Goal: Information Seeking & Learning: Learn about a topic

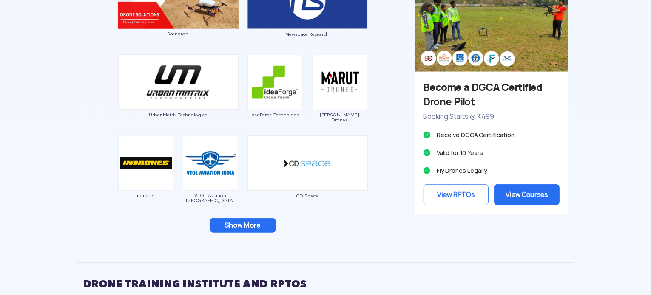
scroll to position [806, 0]
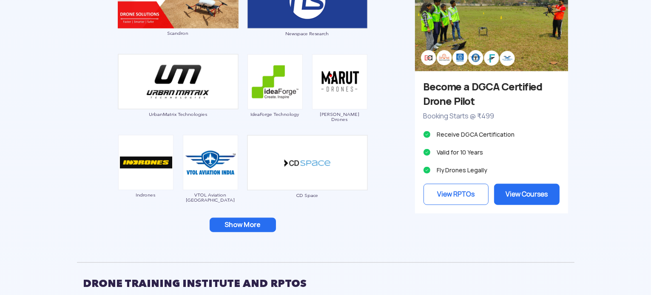
click at [238, 224] on button "Show More" at bounding box center [243, 225] width 66 height 14
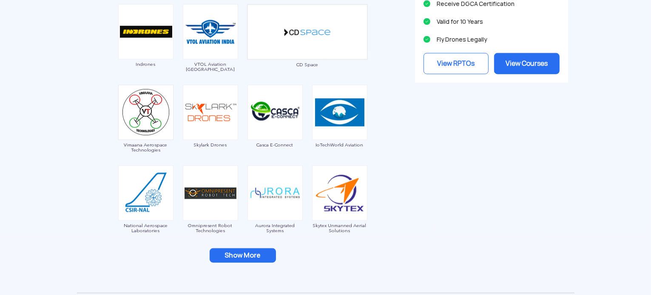
scroll to position [937, 0]
click at [244, 251] on button "Show More" at bounding box center [243, 256] width 66 height 14
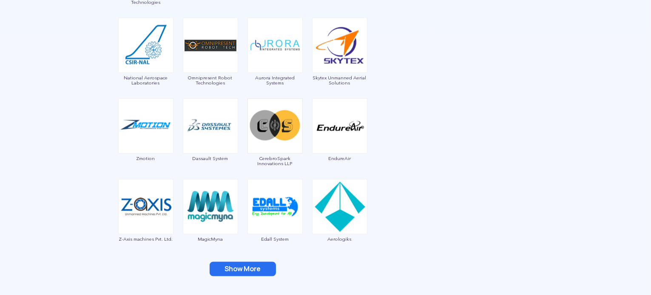
scroll to position [1086, 0]
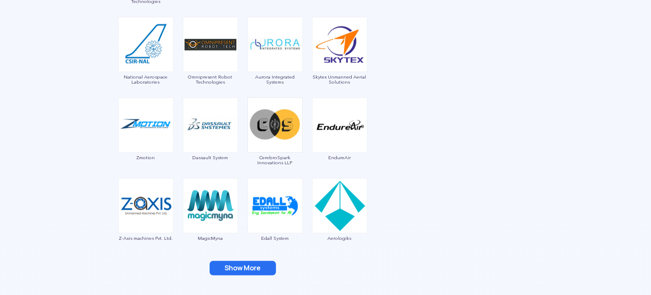
click at [249, 268] on button "Show More" at bounding box center [243, 268] width 66 height 14
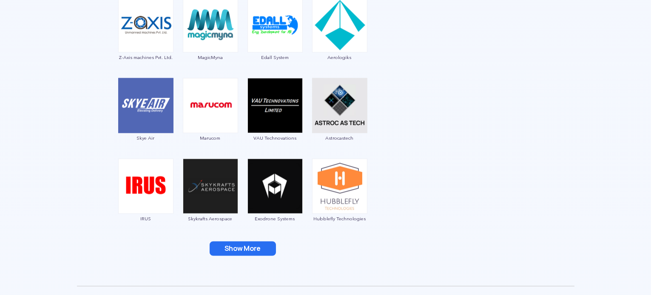
scroll to position [1272, 0]
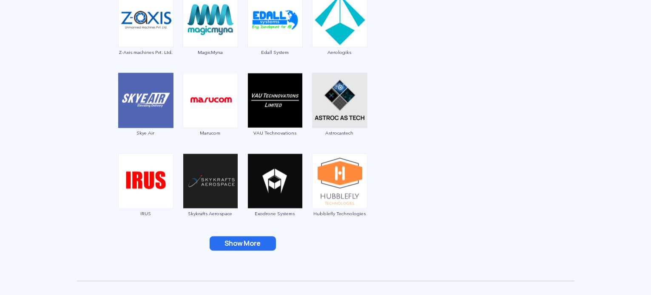
click at [223, 245] on button "Show More" at bounding box center [243, 244] width 66 height 14
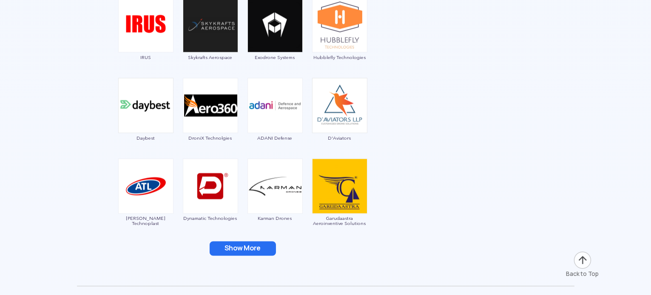
scroll to position [1430, 0]
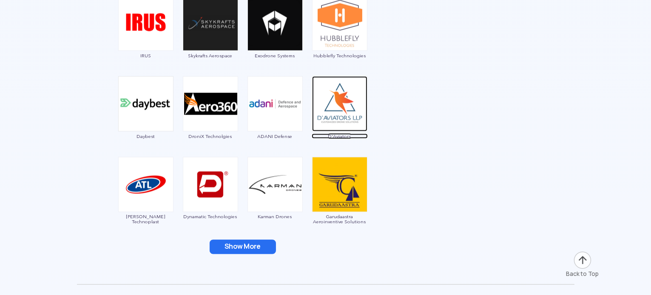
click at [336, 130] on img at bounding box center [339, 104] width 55 height 55
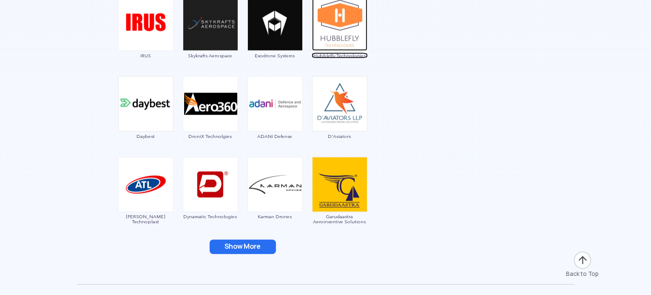
click at [342, 35] on img at bounding box center [339, 23] width 55 height 55
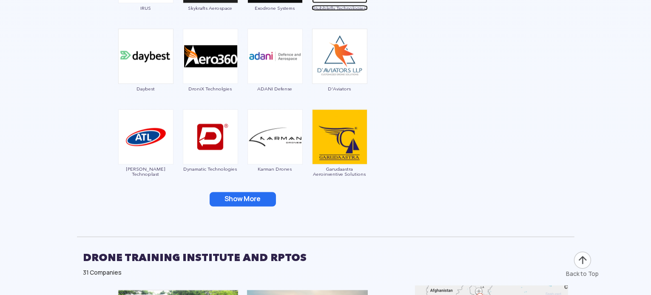
scroll to position [1479, 0]
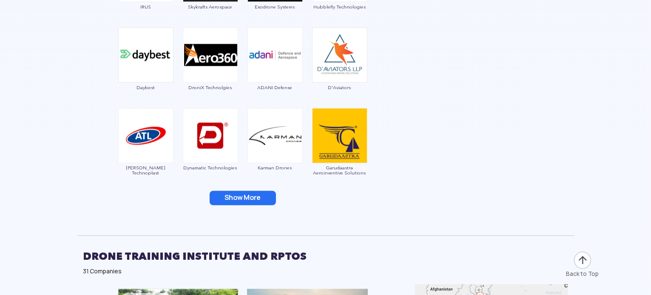
click at [237, 197] on button "Show More" at bounding box center [243, 198] width 66 height 14
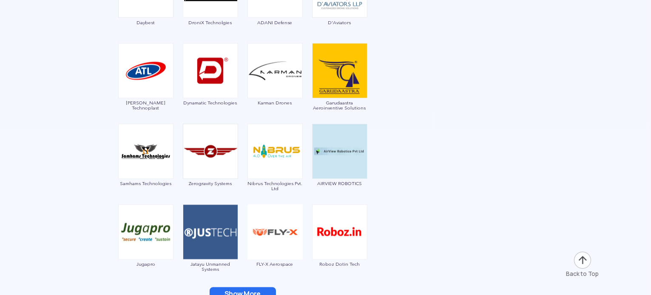
scroll to position [1579, 0]
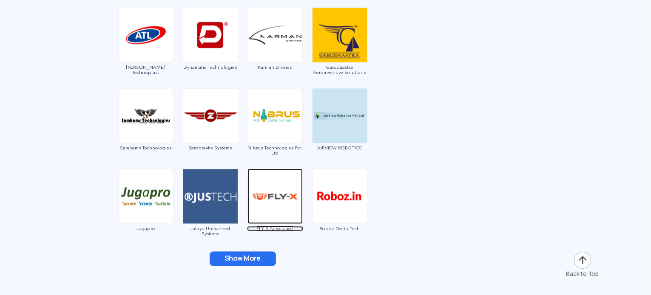
click at [283, 227] on span "FLY-X Aerospace" at bounding box center [275, 229] width 56 height 5
click at [241, 255] on button "Show More" at bounding box center [243, 259] width 66 height 14
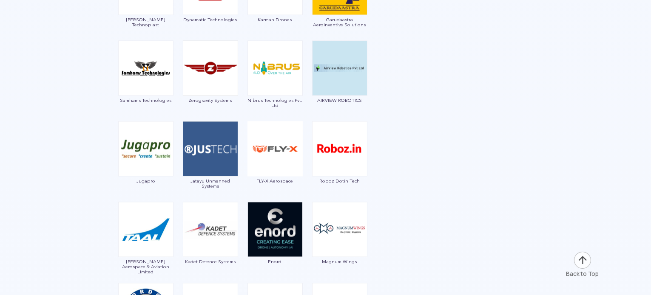
scroll to position [1627, 0]
click at [210, 184] on span "Jatayu Unmanned Systems" at bounding box center [210, 184] width 56 height 10
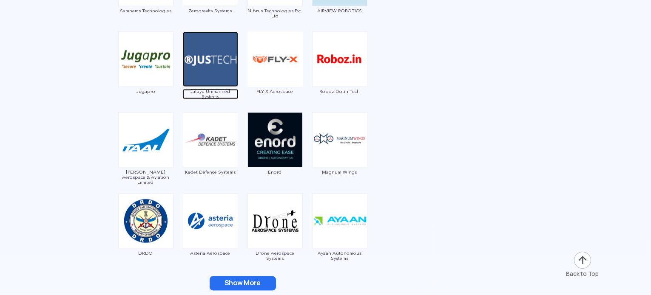
scroll to position [1753, 0]
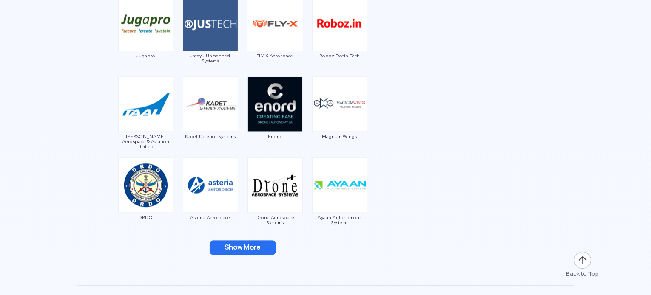
click at [235, 244] on button "Show More" at bounding box center [243, 248] width 66 height 14
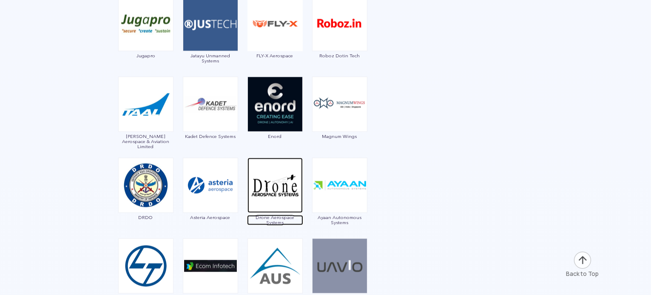
click at [267, 217] on span "Drone Aerospace Systems" at bounding box center [275, 220] width 56 height 10
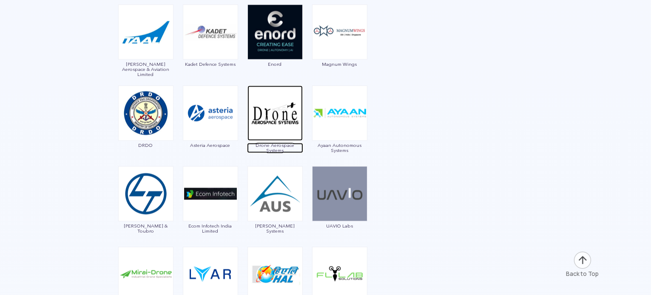
scroll to position [1826, 0]
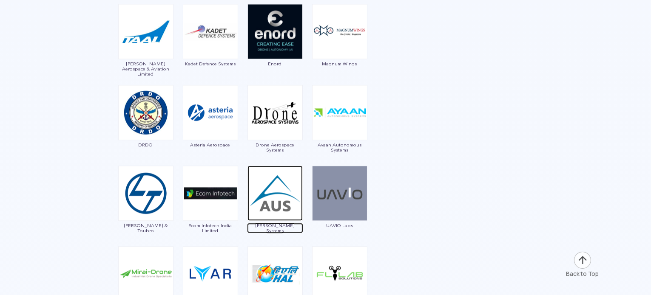
click at [273, 223] on span "[PERSON_NAME] Systems" at bounding box center [275, 228] width 56 height 10
click at [272, 221] on div "[PERSON_NAME] Systems" at bounding box center [275, 202] width 56 height 72
click at [275, 226] on span "[PERSON_NAME] Systems" at bounding box center [275, 228] width 56 height 10
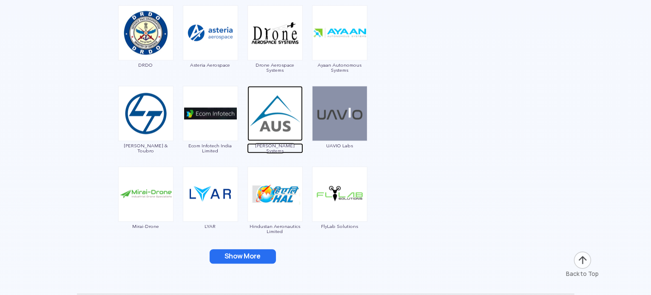
scroll to position [1906, 0]
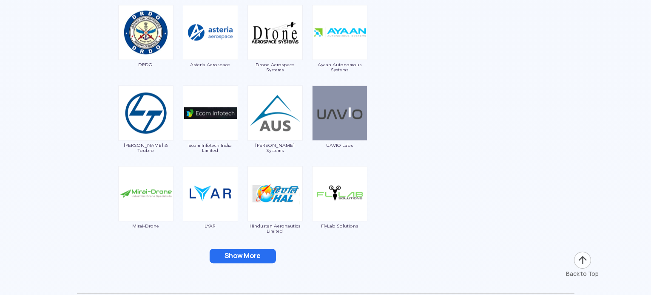
click at [249, 256] on button "Show More" at bounding box center [243, 256] width 66 height 14
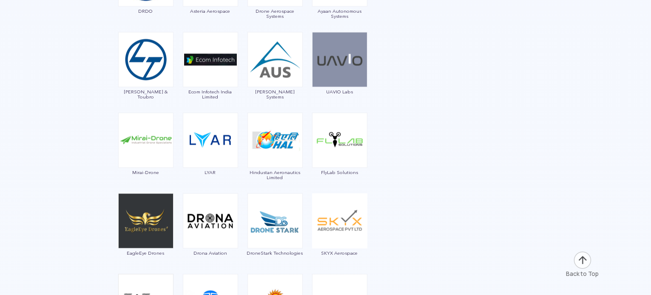
scroll to position [1960, 0]
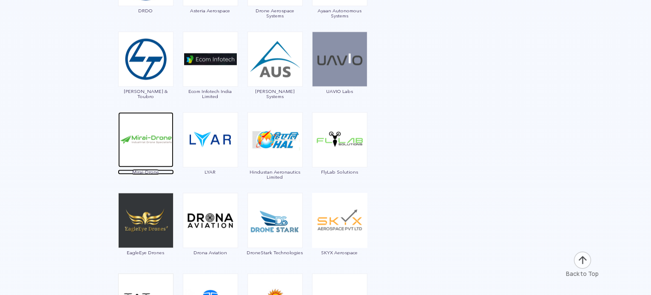
click at [145, 171] on span "Mirai-Drone" at bounding box center [146, 172] width 56 height 5
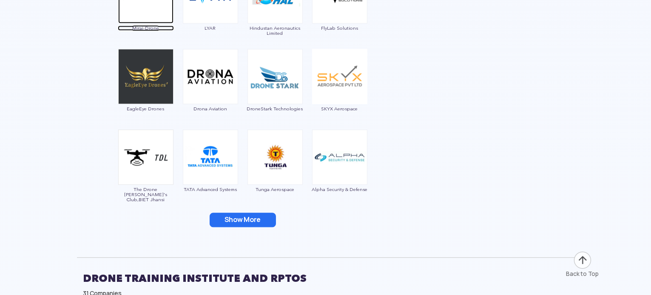
scroll to position [2109, 0]
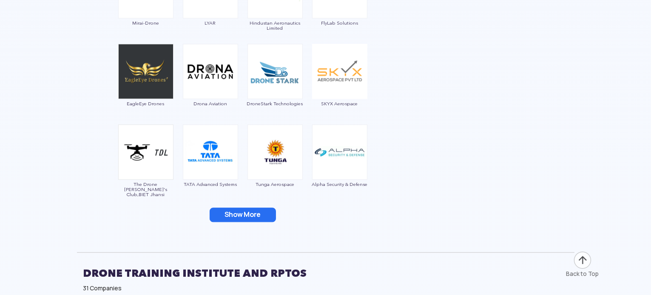
click at [245, 213] on button "Show More" at bounding box center [243, 215] width 66 height 14
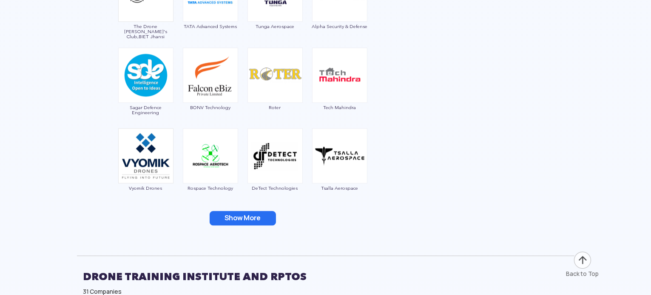
scroll to position [2274, 0]
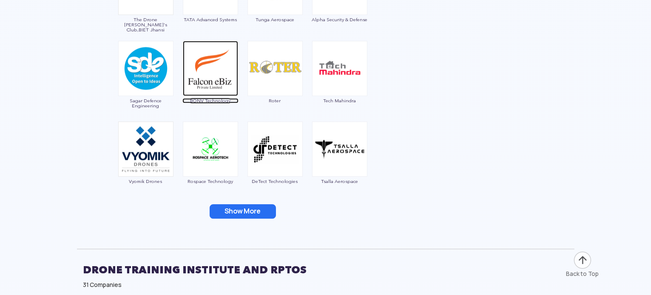
click at [209, 99] on span "BONV Technology" at bounding box center [210, 100] width 56 height 5
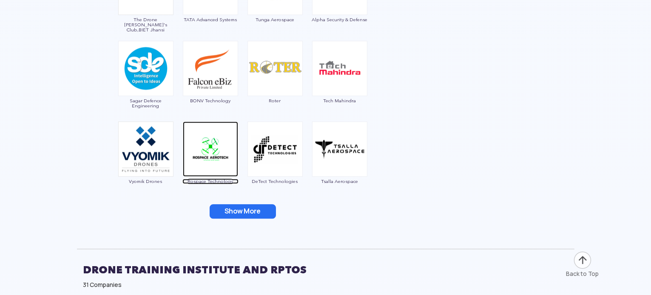
click at [201, 179] on span "Rospace Technology" at bounding box center [210, 181] width 56 height 5
